Goal: Information Seeking & Learning: Check status

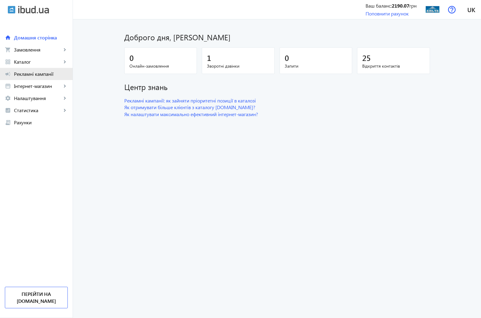
click at [36, 74] on span "Рекламні кампанії" at bounding box center [41, 74] width 54 height 6
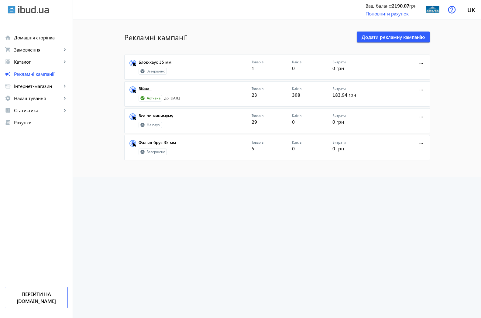
click at [142, 89] on link "Війна !" at bounding box center [194, 91] width 113 height 8
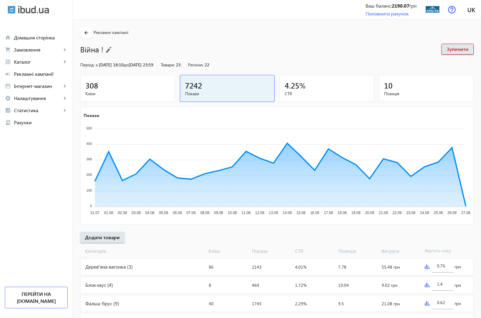
click at [90, 89] on span "308" at bounding box center [91, 85] width 13 height 10
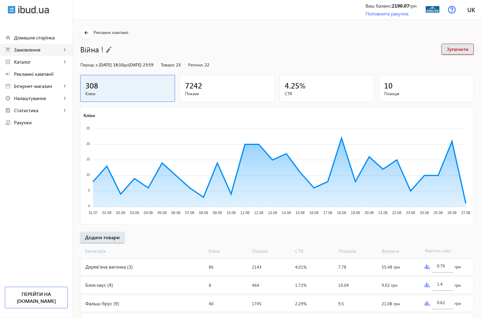
click at [20, 50] on span "Замовлення" at bounding box center [38, 50] width 48 height 6
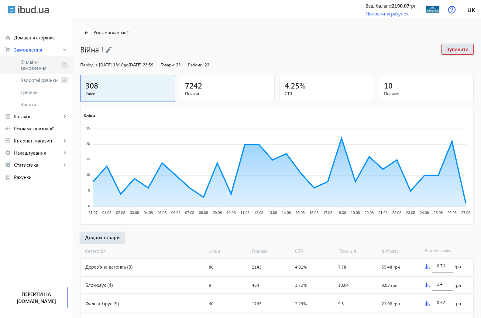
click at [26, 63] on span "Онлайн-замовлення" at bounding box center [40, 65] width 38 height 12
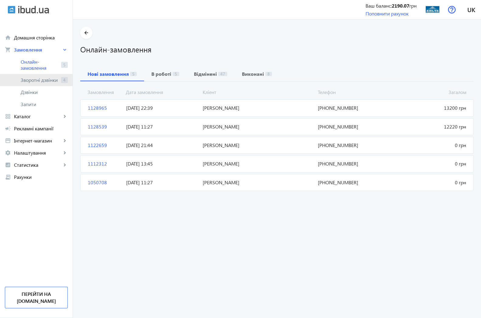
click at [40, 81] on span "Зворотні дзвінки" at bounding box center [40, 80] width 38 height 6
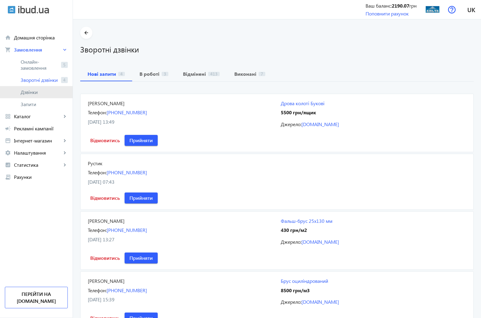
click at [31, 95] on span "Дзвінки" at bounding box center [44, 92] width 47 height 6
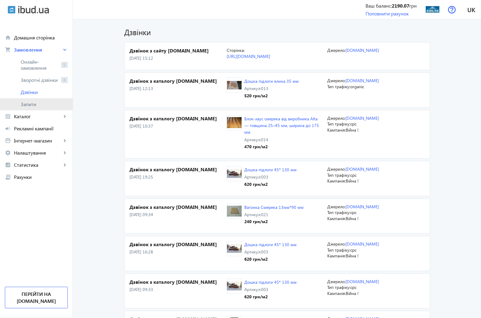
click at [32, 104] on span "Запити" at bounding box center [44, 104] width 47 height 6
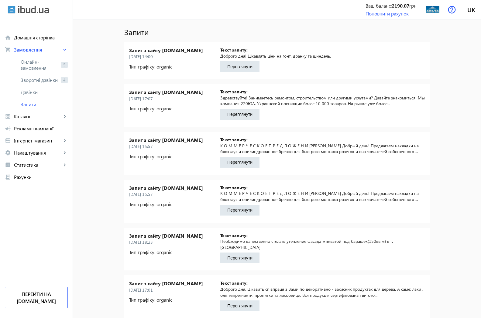
click at [150, 280] on span "Запит з сайту [DOMAIN_NAME]" at bounding box center [173, 283] width 88 height 7
click at [36, 95] on span "Дзвінки" at bounding box center [44, 92] width 47 height 6
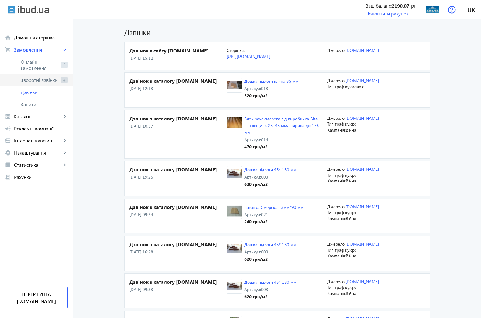
click at [34, 82] on span "Зворотні дзвінки" at bounding box center [40, 80] width 38 height 6
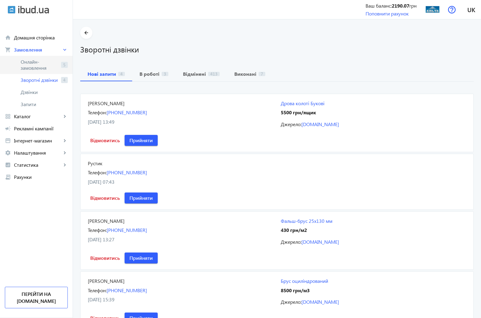
click at [38, 65] on span "Онлайн-замовлення" at bounding box center [40, 65] width 38 height 12
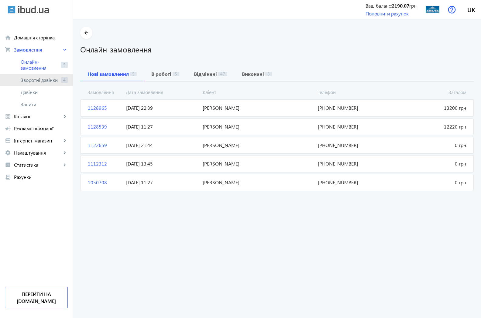
click at [35, 80] on span "Зворотні дзвінки" at bounding box center [40, 80] width 38 height 6
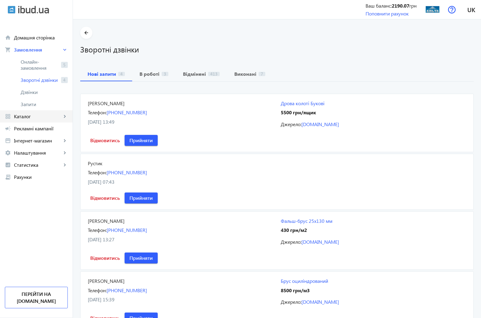
click at [22, 117] on span "Каталог" at bounding box center [38, 117] width 48 height 6
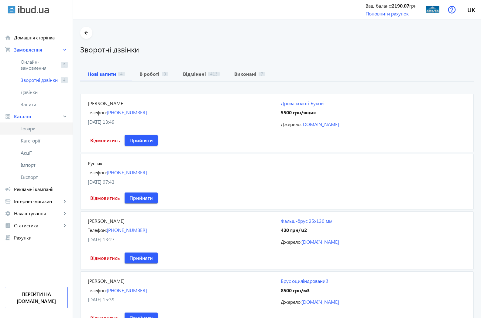
click at [29, 128] on span "Товари" at bounding box center [44, 129] width 47 height 6
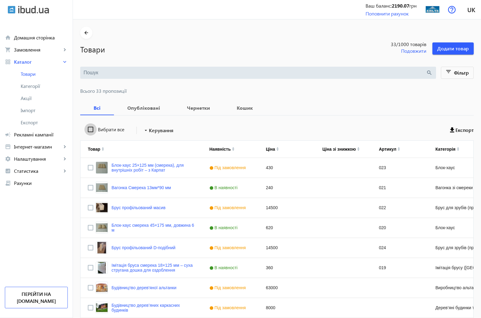
click at [85, 129] on input "Вибрати все" at bounding box center [90, 130] width 12 height 12
checkbox input "true"
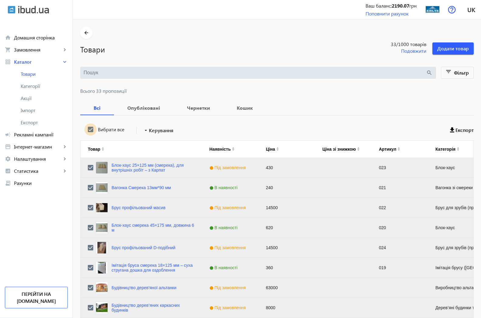
checkbox input "true"
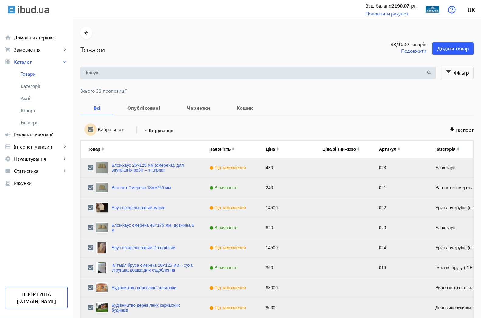
checkbox input "true"
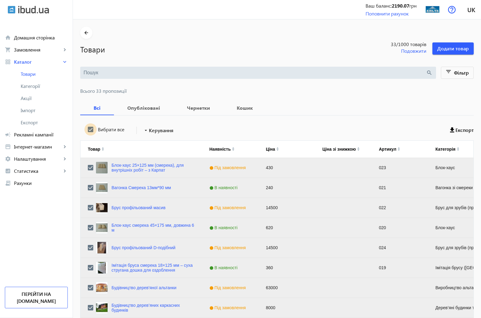
checkbox input "true"
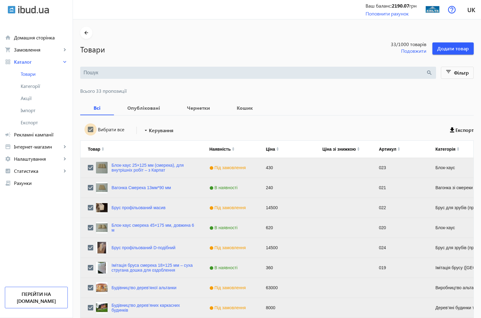
checkbox input "true"
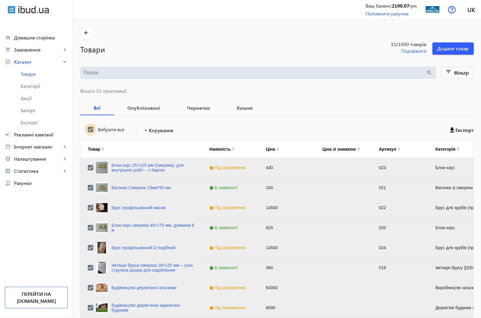
checkbox input "true"
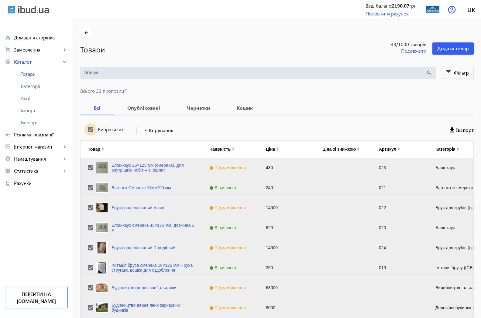
checkbox input "true"
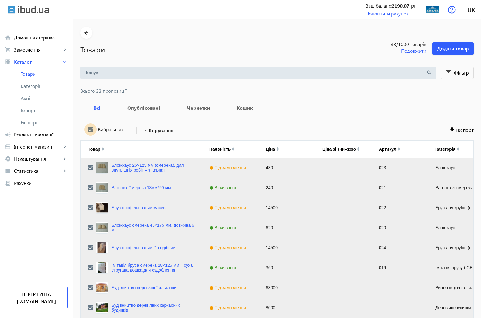
checkbox input "true"
click at [143, 130] on mat-icon "arrow_drop_down" at bounding box center [146, 130] width 6 height 6
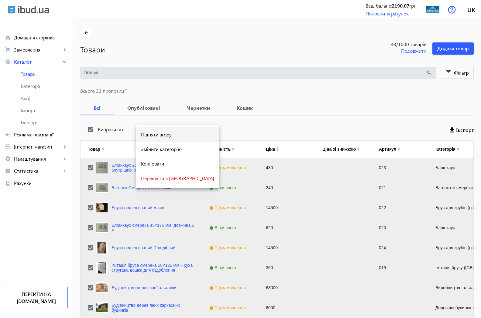
click at [156, 136] on span "Підняти вгору" at bounding box center [177, 134] width 73 height 5
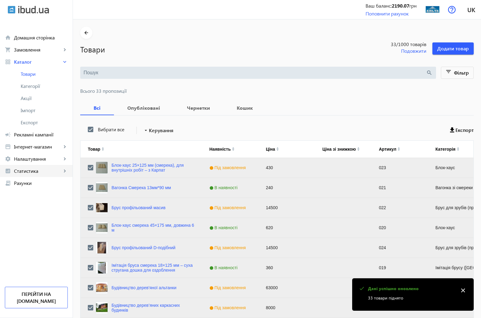
click at [20, 170] on span "Статистика" at bounding box center [38, 171] width 48 height 6
click at [32, 181] on span "Огляд" at bounding box center [44, 183] width 47 height 6
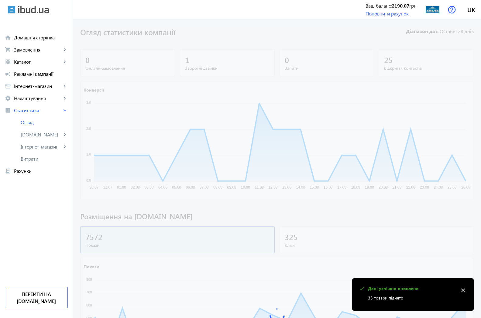
click at [467, 291] on mat-icon "close" at bounding box center [462, 290] width 9 height 9
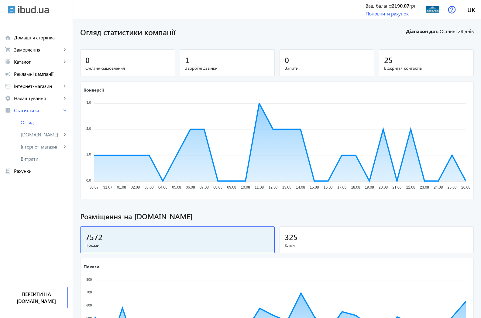
click at [186, 66] on span "Зворотні дзвінки" at bounding box center [227, 68] width 84 height 6
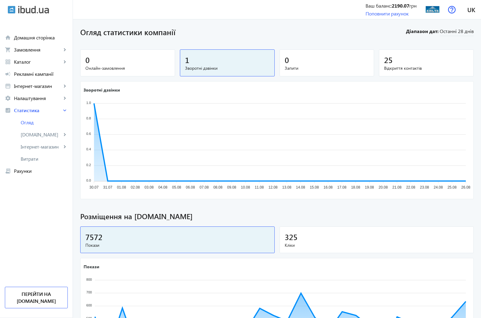
click at [387, 67] on span "Відкриття контактів" at bounding box center [426, 68] width 84 height 6
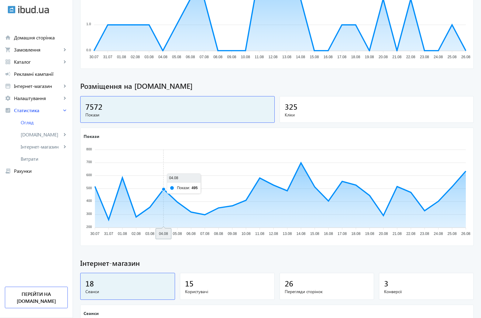
scroll to position [155, 0]
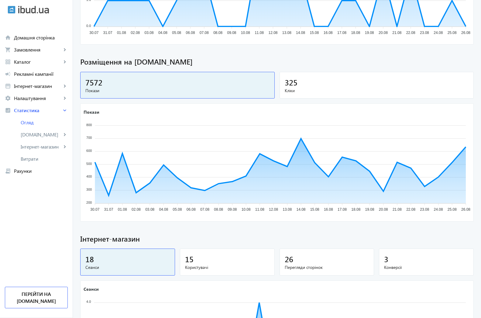
click at [291, 88] on span "Кліки" at bounding box center [376, 91] width 184 height 6
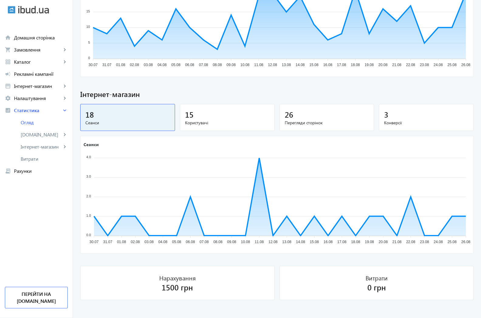
scroll to position [307, 0]
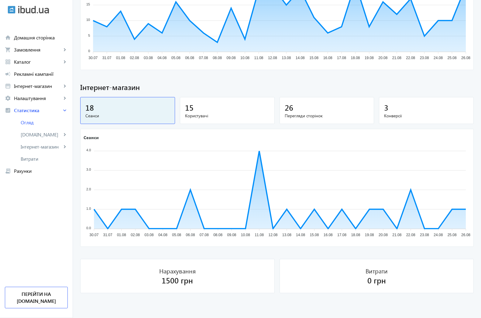
click at [298, 108] on div "26" at bounding box center [326, 107] width 84 height 11
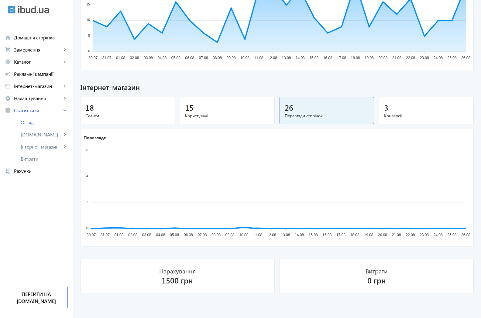
scroll to position [299, 0]
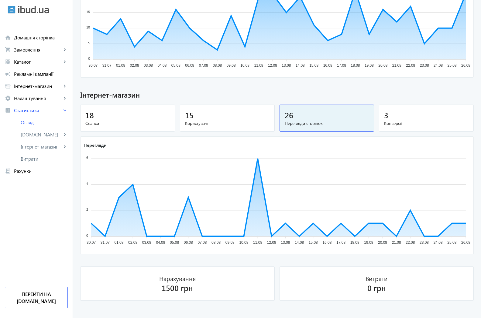
click at [387, 121] on span "Конверсії" at bounding box center [426, 124] width 84 height 6
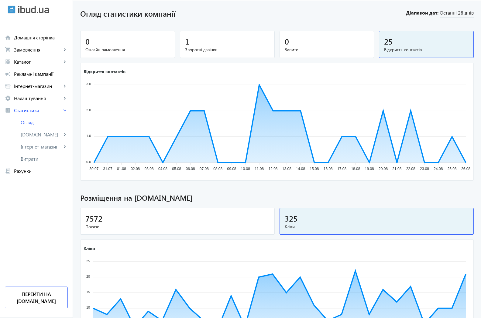
scroll to position [0, 0]
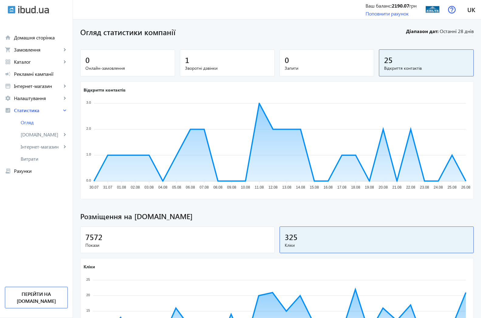
click at [31, 9] on img at bounding box center [33, 10] width 31 height 8
